Goal: Task Accomplishment & Management: Manage account settings

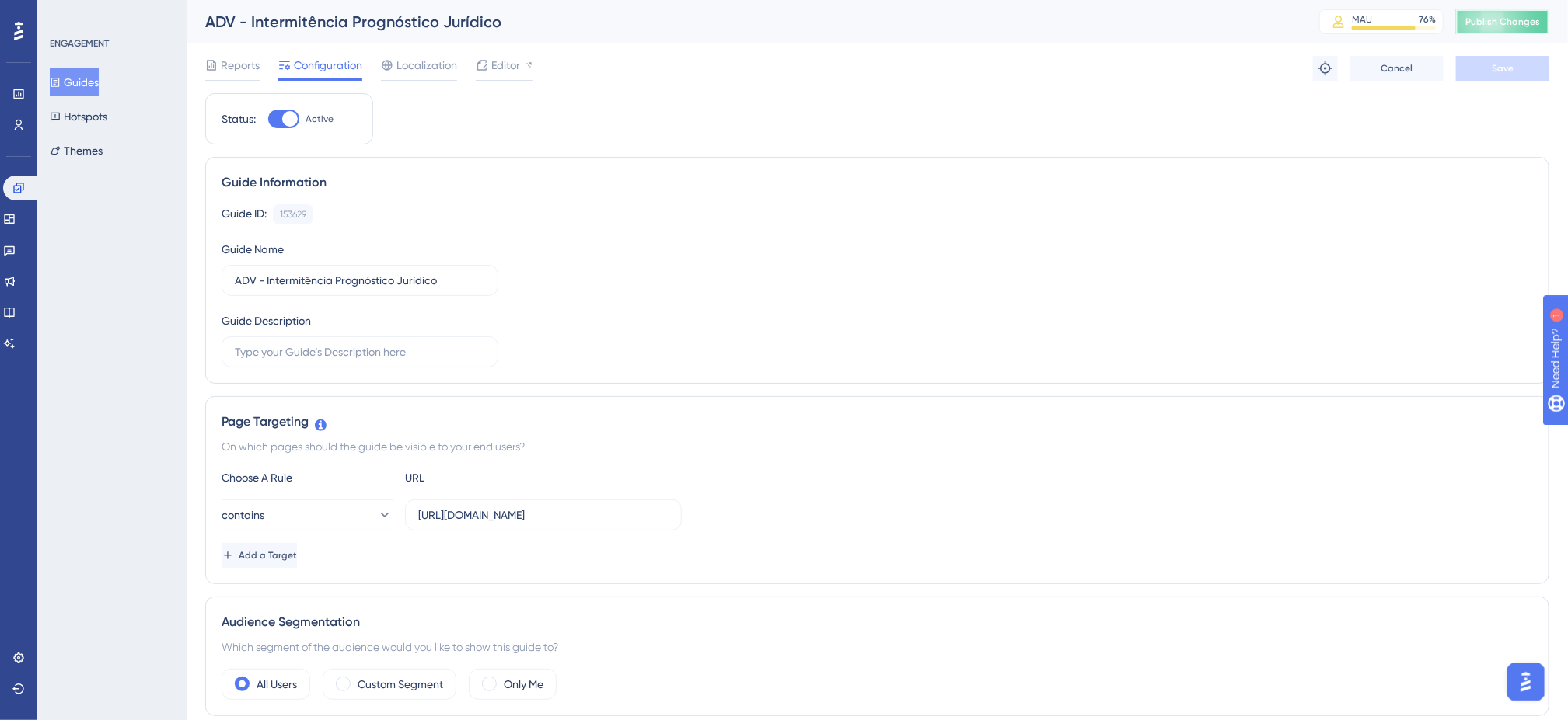
drag, startPoint x: 1505, startPoint y: 33, endPoint x: 1537, endPoint y: 22, distance: 33.8
click at [1505, 35] on div "ADV - Intermitência Prognóstico Jurídico MAU 76 % Click to see add-on and upgra…" at bounding box center [878, 21] width 1381 height 43
click at [1524, 15] on span "Publish Changes" at bounding box center [1503, 21] width 75 height 12
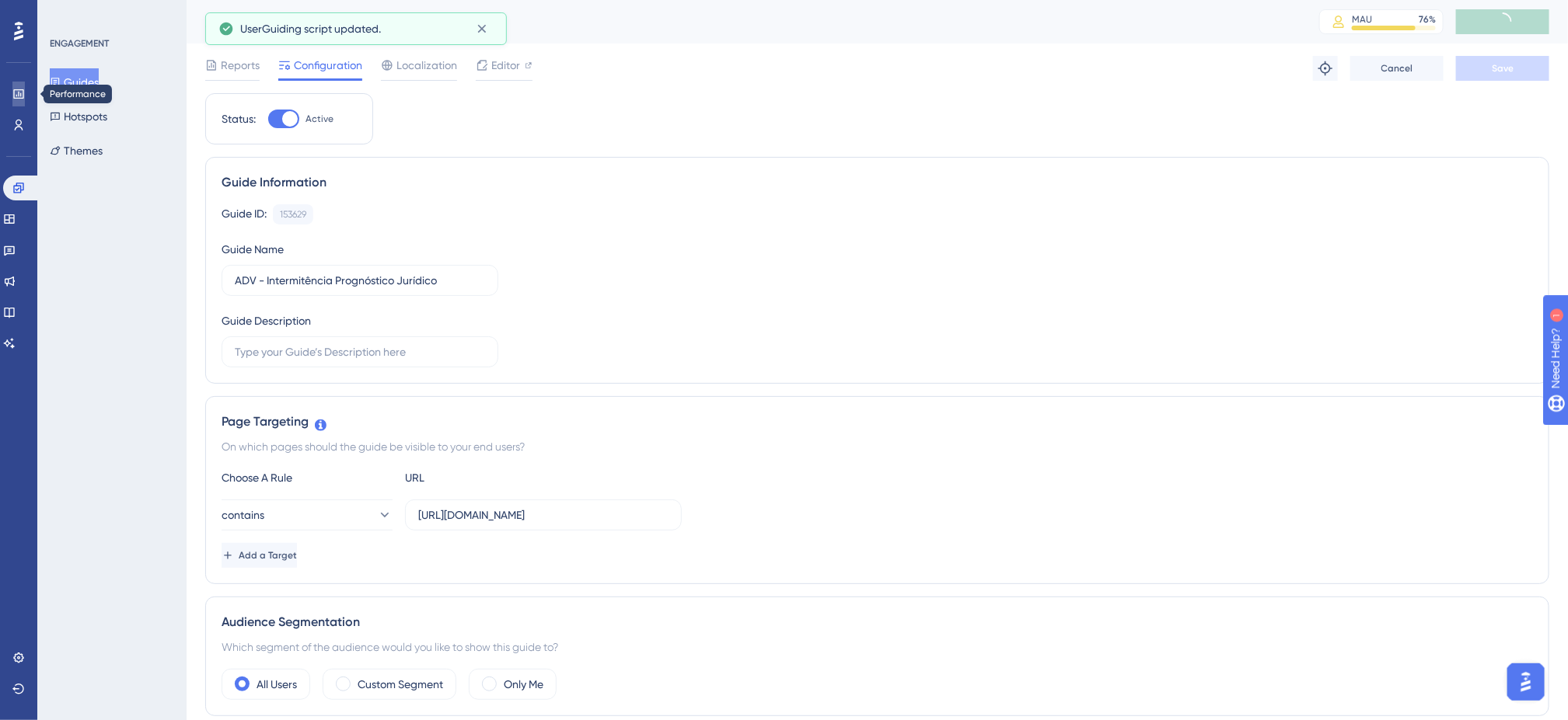
click at [25, 96] on link at bounding box center [18, 94] width 12 height 25
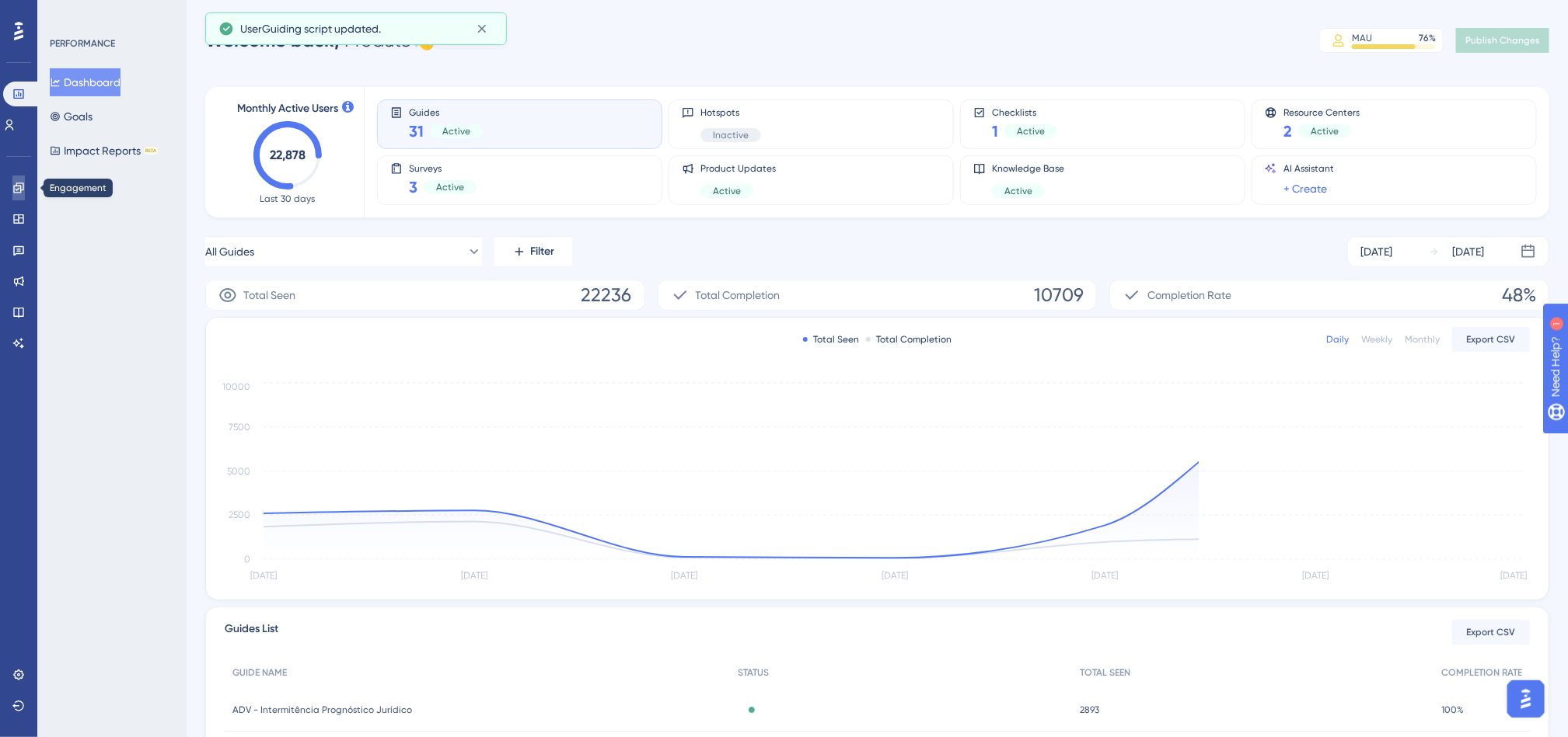
drag, startPoint x: 26, startPoint y: 185, endPoint x: 31, endPoint y: 194, distance: 10.3
click at [25, 187] on link at bounding box center [18, 188] width 12 height 25
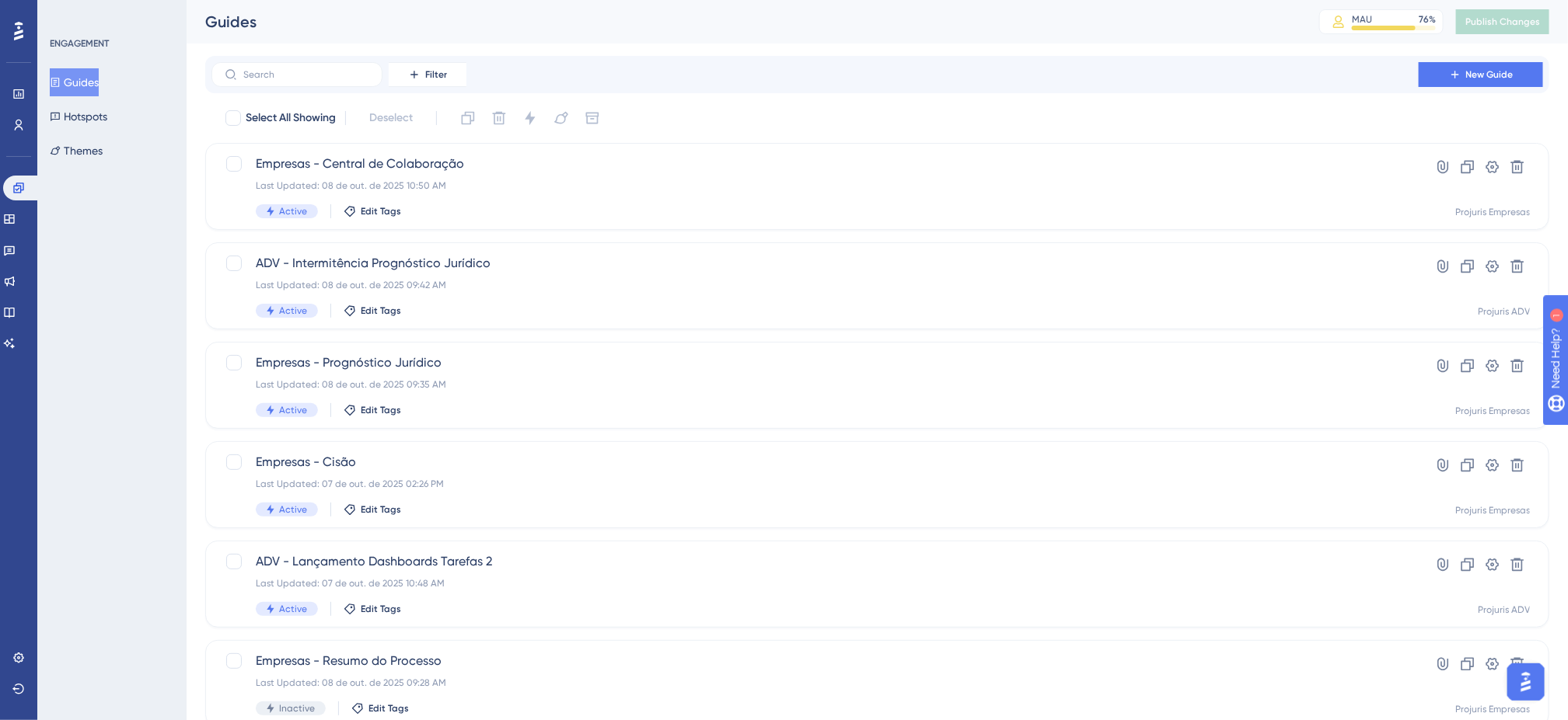
click at [936, 78] on div "Filter New Guide" at bounding box center [877, 75] width 1332 height 25
click at [875, 63] on div "Filter New Guide" at bounding box center [877, 75] width 1332 height 25
